Goal: Book appointment/travel/reservation

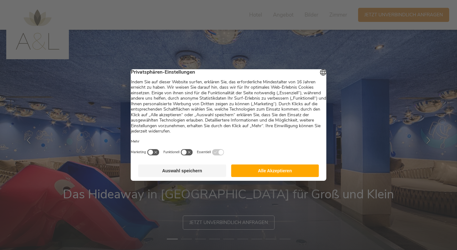
click at [265, 173] on button "Alle Akzeptieren" at bounding box center [275, 170] width 88 height 13
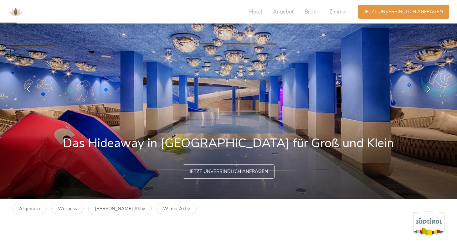
scroll to position [66, 0]
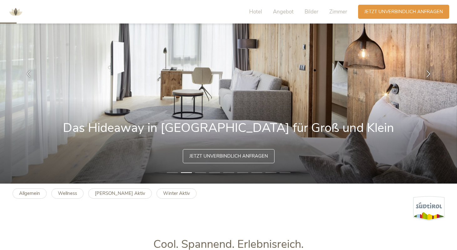
click at [199, 174] on li "3" at bounding box center [200, 172] width 11 height 6
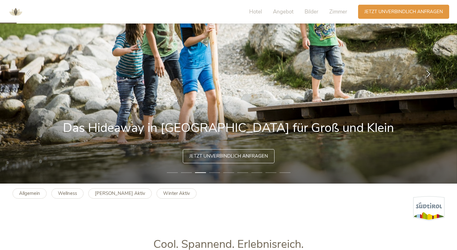
click at [215, 172] on li "4" at bounding box center [214, 172] width 11 height 6
click at [214, 172] on li "4" at bounding box center [214, 172] width 11 height 6
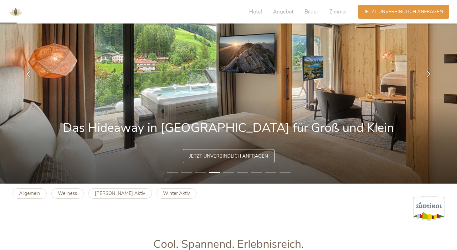
click at [228, 173] on li "5" at bounding box center [228, 172] width 11 height 6
click at [228, 172] on li "5" at bounding box center [228, 172] width 11 height 6
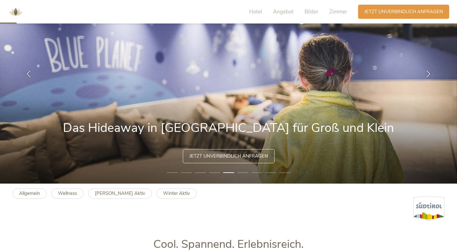
click at [243, 171] on li "6" at bounding box center [242, 172] width 11 height 6
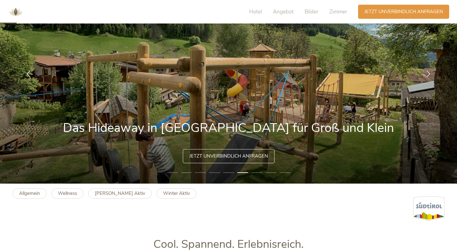
click at [255, 173] on li "7" at bounding box center [256, 172] width 11 height 6
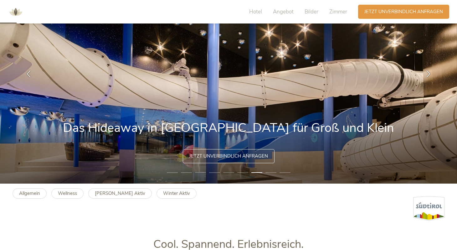
click at [267, 172] on li "8" at bounding box center [270, 172] width 11 height 6
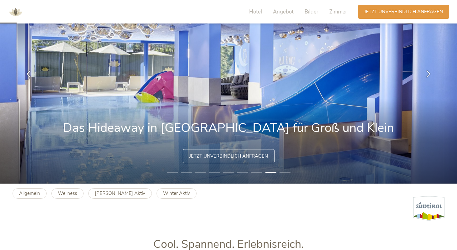
click at [281, 173] on li "9" at bounding box center [285, 172] width 11 height 6
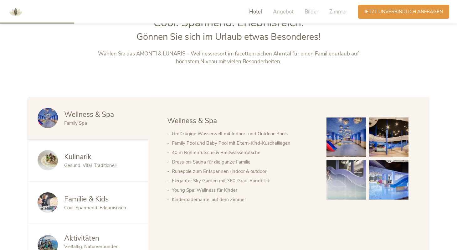
scroll to position [333, 0]
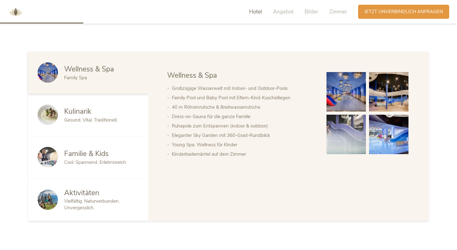
click at [107, 152] on span "Familie & Kids" at bounding box center [86, 154] width 44 height 10
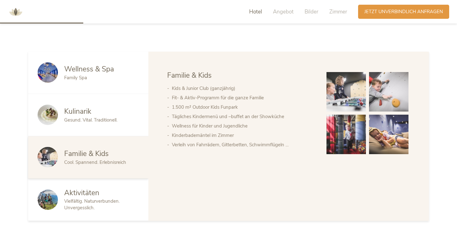
click at [344, 126] on img at bounding box center [346, 134] width 39 height 39
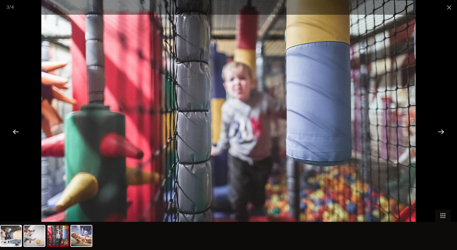
click at [441, 134] on div at bounding box center [440, 131] width 19 height 19
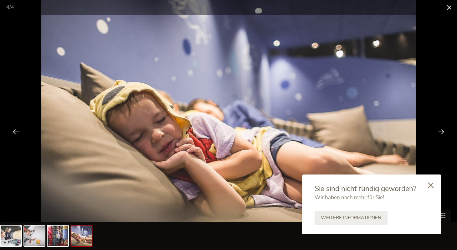
click at [447, 10] on span at bounding box center [449, 7] width 16 height 15
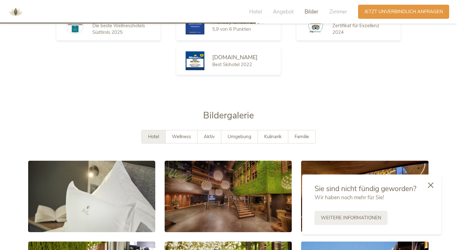
scroll to position [1125, 0]
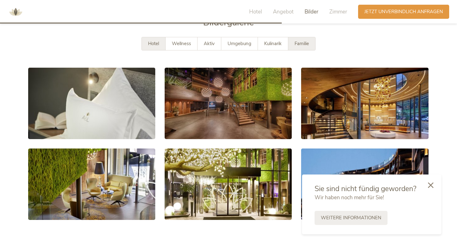
click at [309, 40] on span "Familie" at bounding box center [302, 43] width 14 height 6
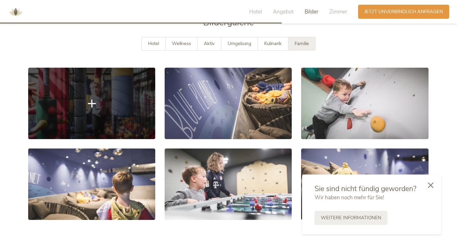
click at [109, 103] on link at bounding box center [91, 103] width 127 height 71
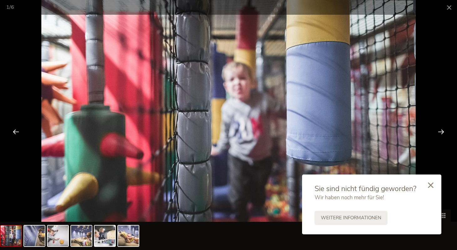
click at [440, 134] on div at bounding box center [440, 131] width 19 height 19
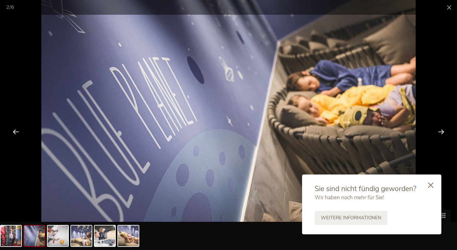
click at [440, 134] on div at bounding box center [440, 131] width 19 height 19
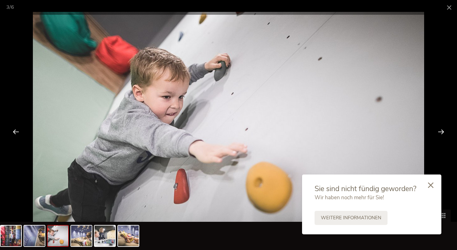
click at [440, 134] on div at bounding box center [440, 131] width 19 height 19
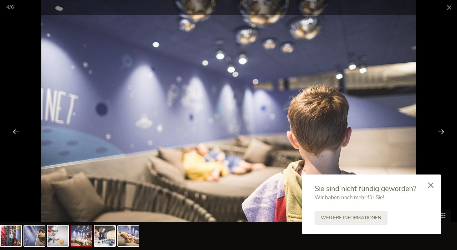
click at [440, 134] on div at bounding box center [440, 131] width 19 height 19
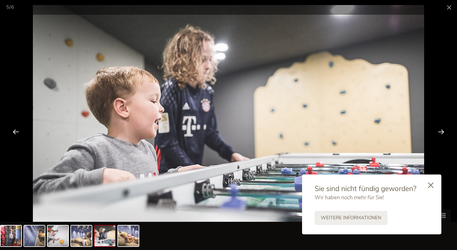
click at [440, 134] on div at bounding box center [440, 131] width 19 height 19
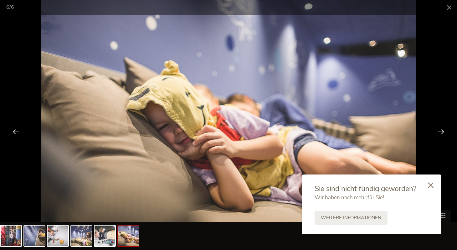
click at [440, 134] on div at bounding box center [440, 131] width 19 height 19
